Goal: Task Accomplishment & Management: Manage account settings

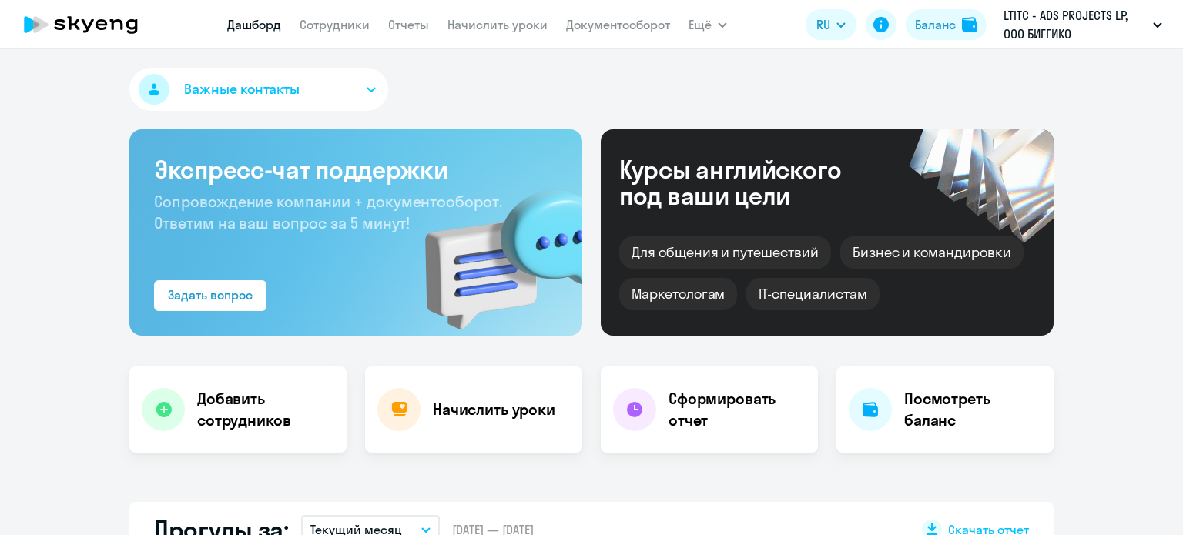
select select "30"
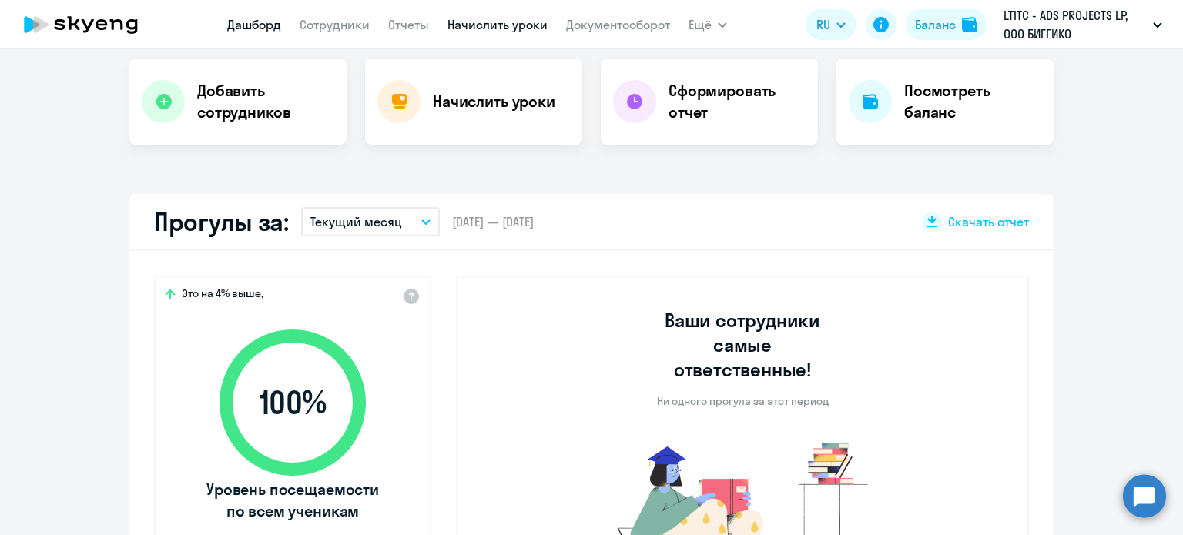
click at [494, 30] on link "Начислить уроки" at bounding box center [497, 24] width 100 height 15
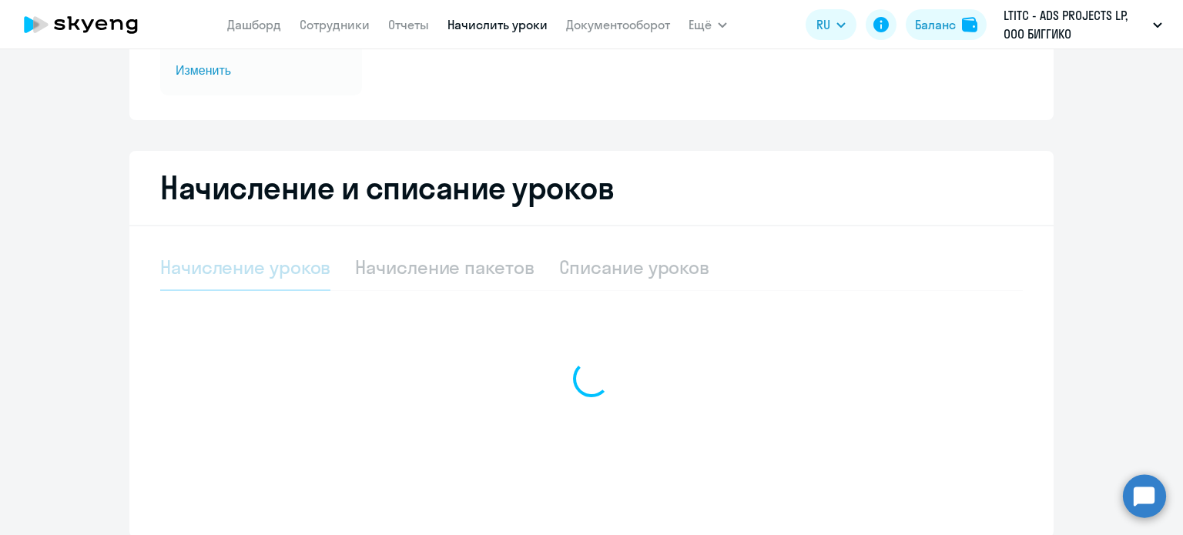
select select "10"
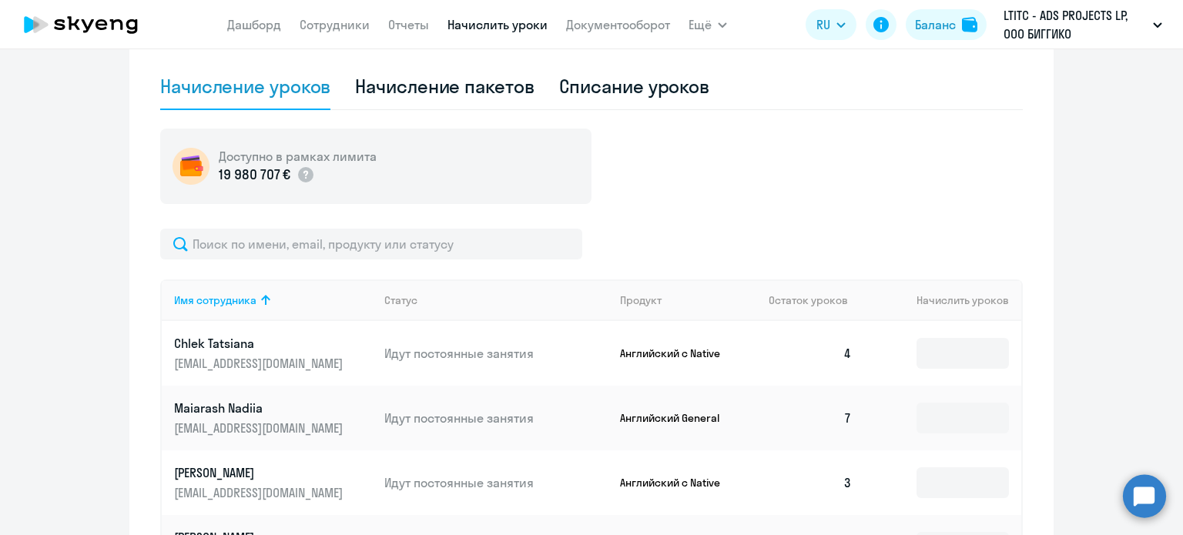
scroll to position [391, 0]
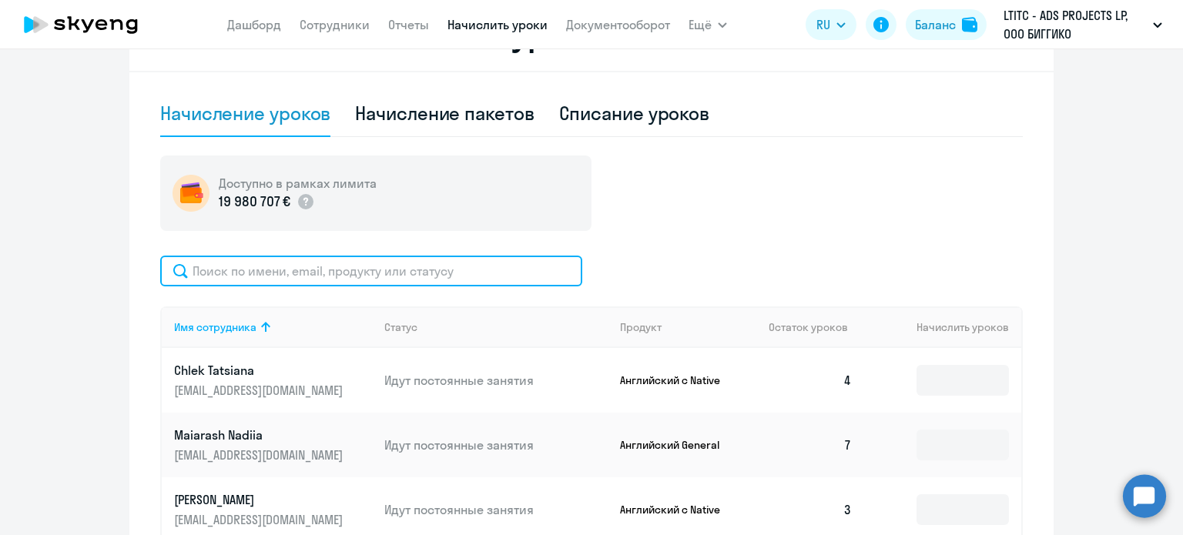
click at [427, 272] on input "text" at bounding box center [371, 271] width 422 height 31
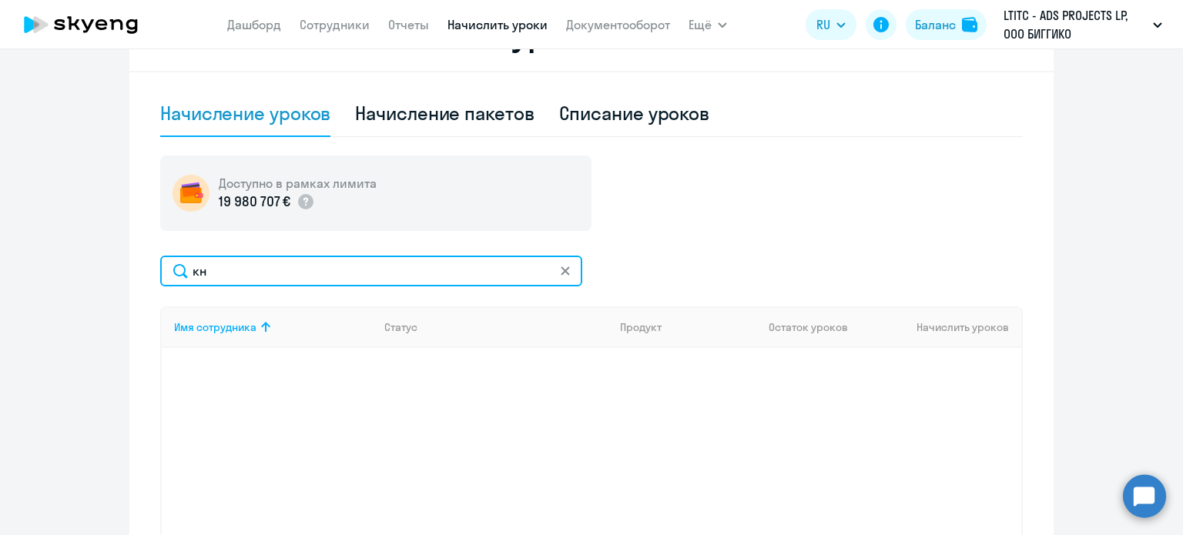
type input "к"
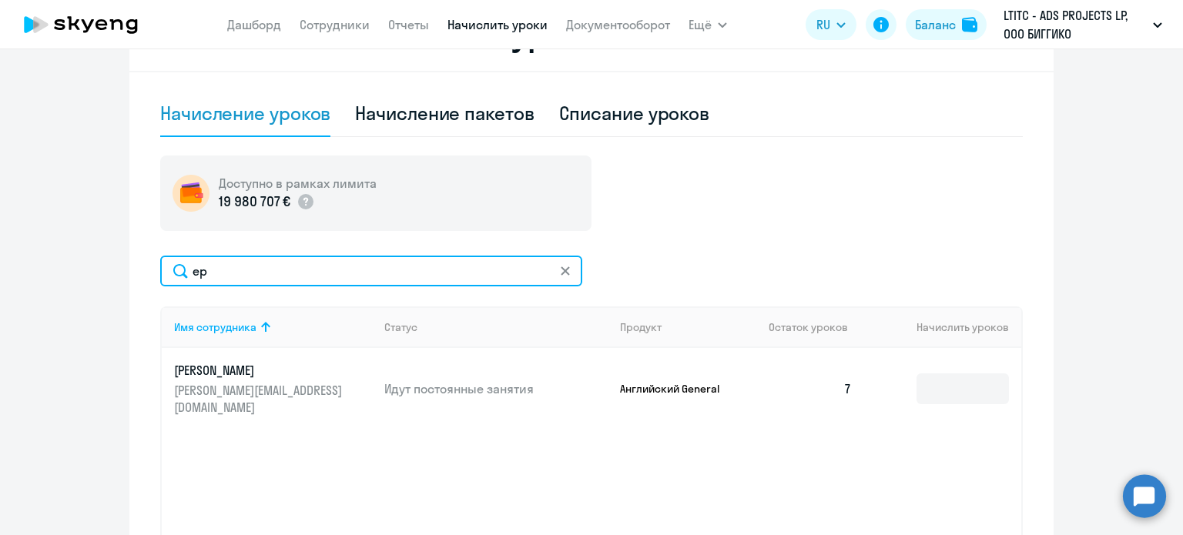
type input "е"
